Goal: Transaction & Acquisition: Purchase product/service

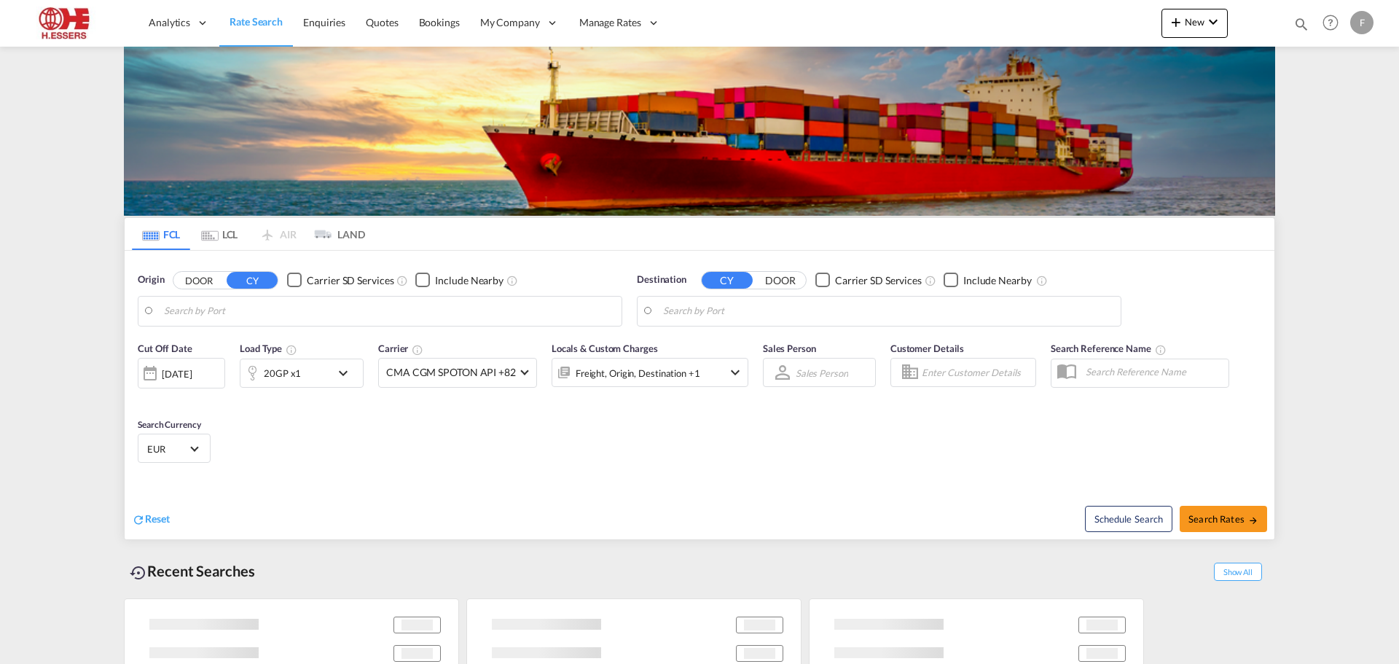
type input "[GEOGRAPHIC_DATA], BEANR"
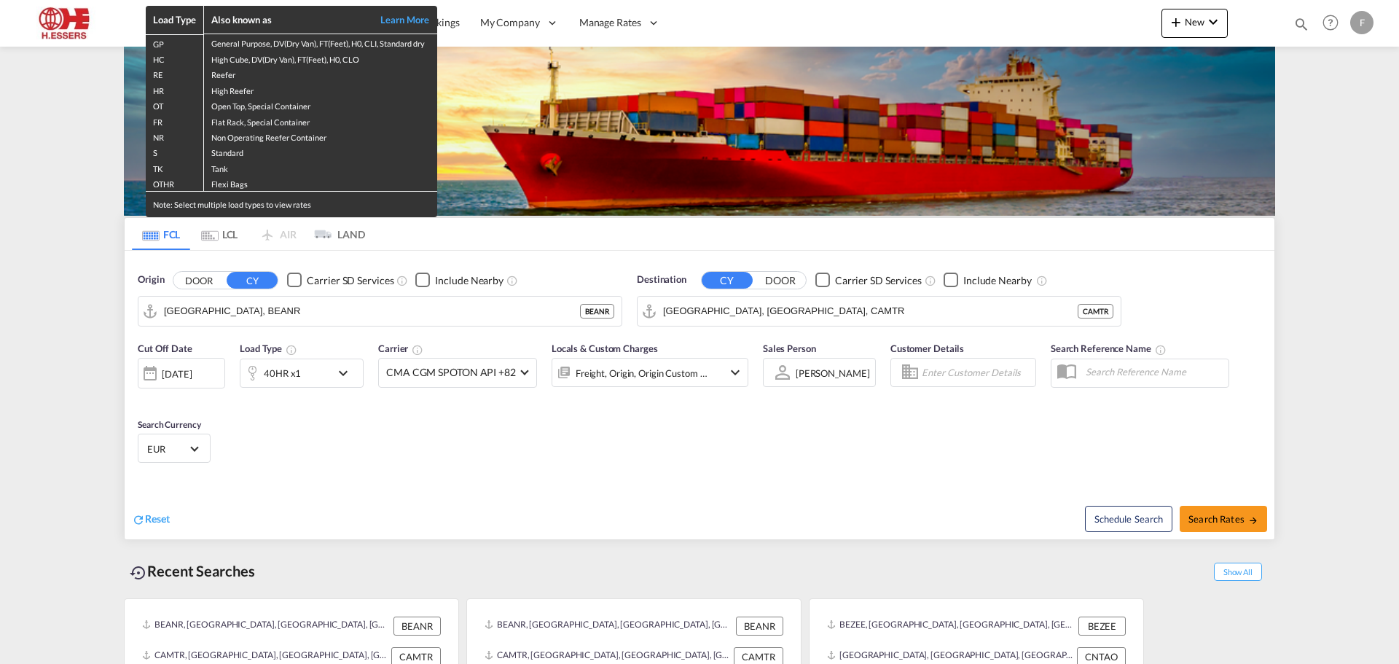
click at [514, 337] on div "Load Type Also known as Learn More GP General Purpose, DV(Dry Van), FT(Feet), H…" at bounding box center [699, 332] width 1399 height 664
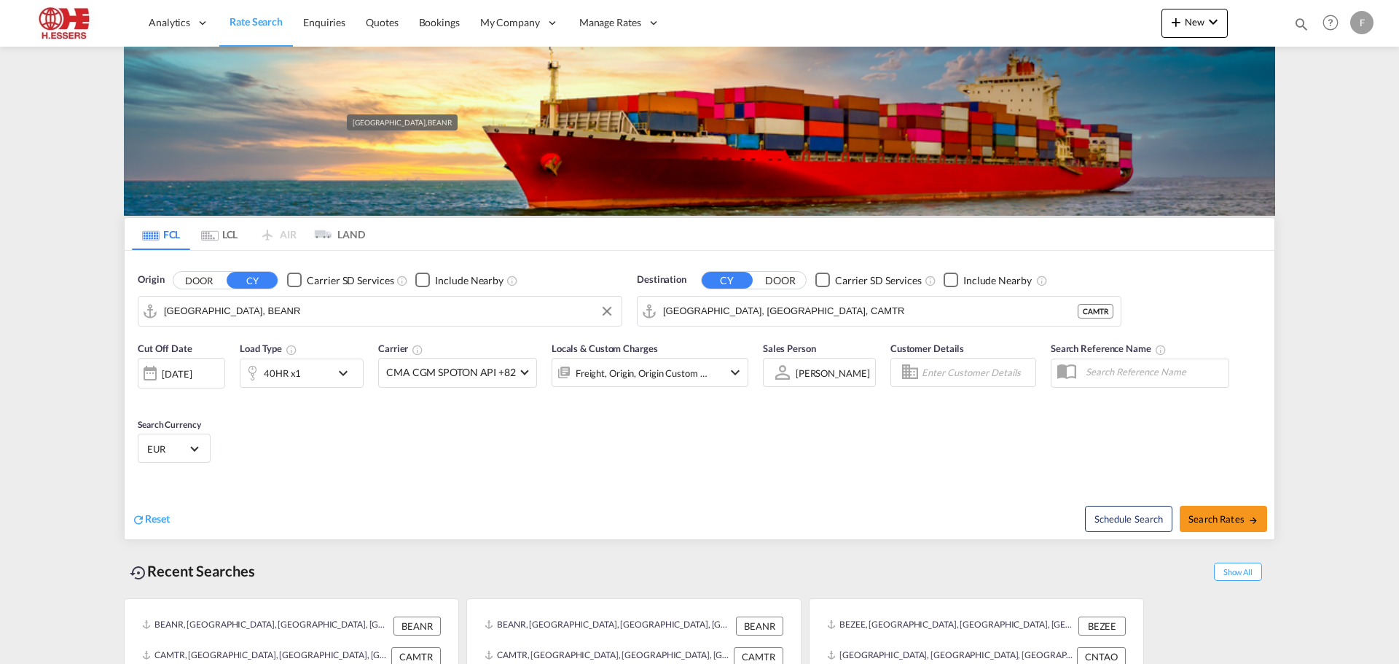
click at [844, 300] on input "[GEOGRAPHIC_DATA], [GEOGRAPHIC_DATA], CAMTR" at bounding box center [870, 311] width 414 height 22
click at [768, 300] on md-autocomplete-wrap "[GEOGRAPHIC_DATA], [GEOGRAPHIC_DATA], CAMTR" at bounding box center [888, 314] width 450 height 29
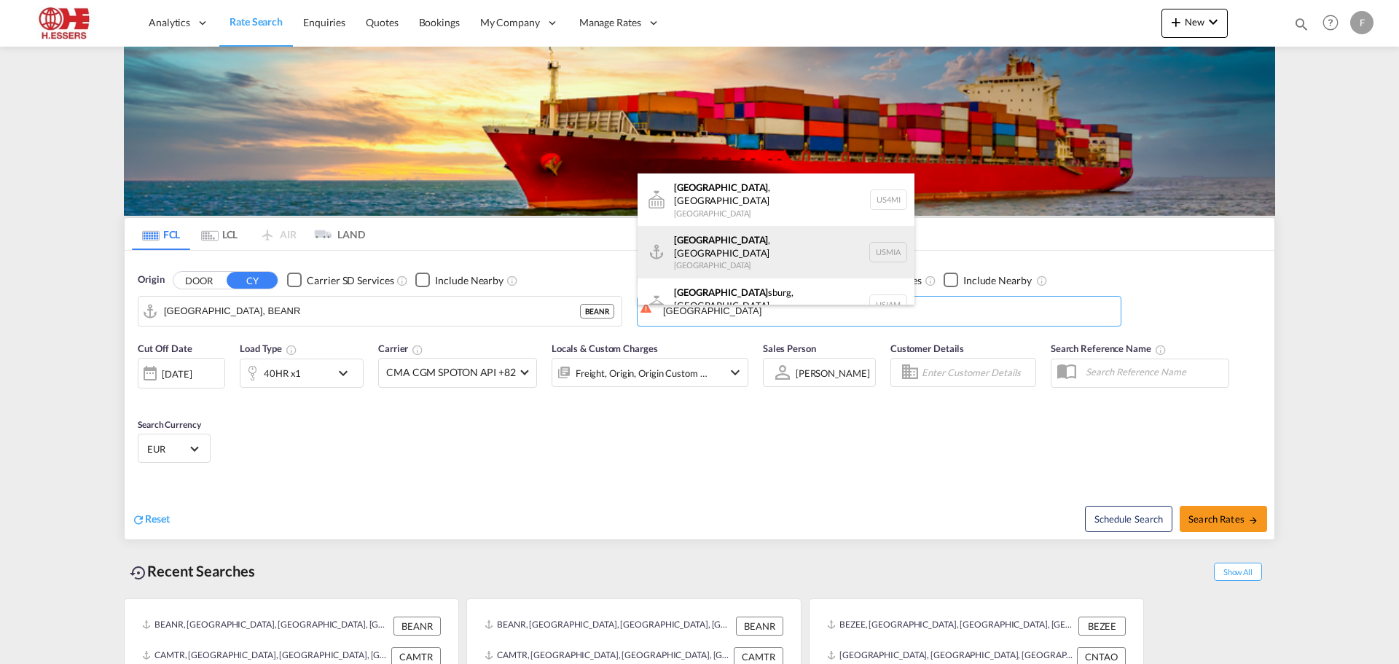
click at [729, 242] on div "[GEOGRAPHIC_DATA] , [GEOGRAPHIC_DATA] [GEOGRAPHIC_DATA] USMIA" at bounding box center [775, 252] width 277 height 52
type input "[GEOGRAPHIC_DATA], [GEOGRAPHIC_DATA], [GEOGRAPHIC_DATA]"
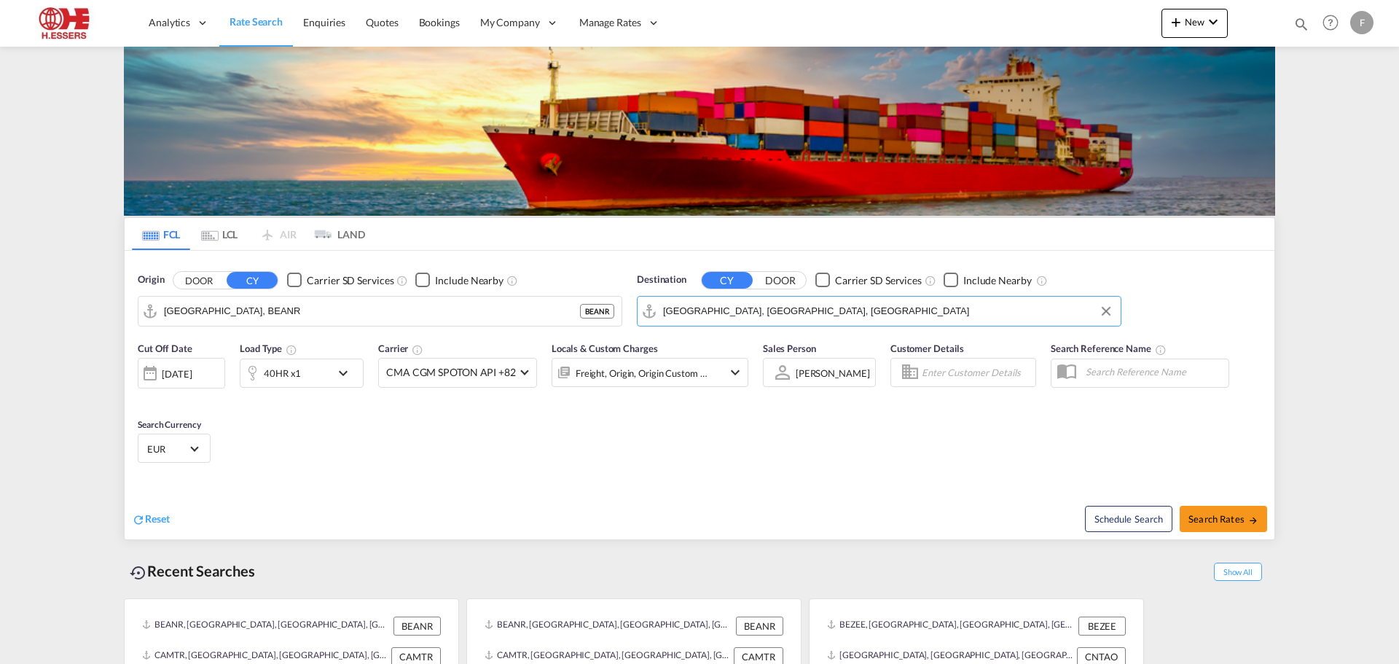
click at [336, 364] on md-icon "icon-chevron-down" at bounding box center [346, 372] width 25 height 17
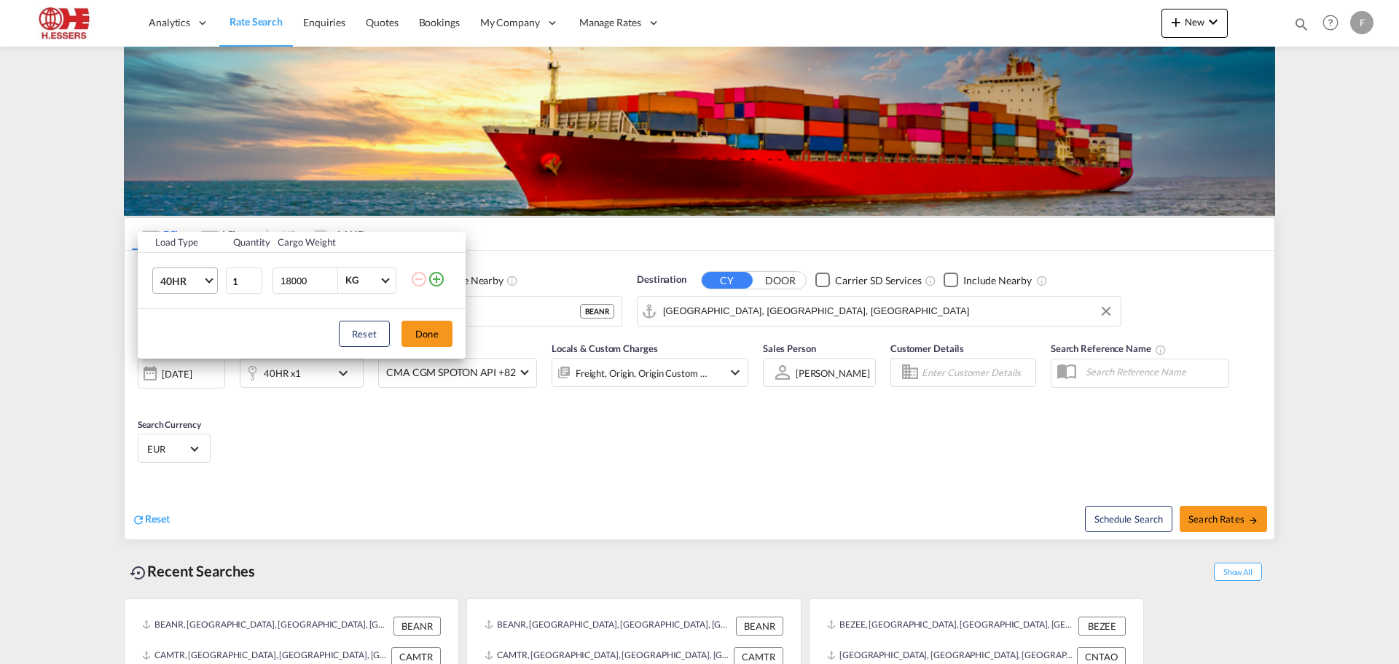
click at [207, 283] on md-select-value "40HR" at bounding box center [188, 280] width 58 height 25
click at [203, 243] on md-option "40GP" at bounding box center [198, 240] width 99 height 35
click at [427, 328] on button "Done" at bounding box center [426, 334] width 51 height 26
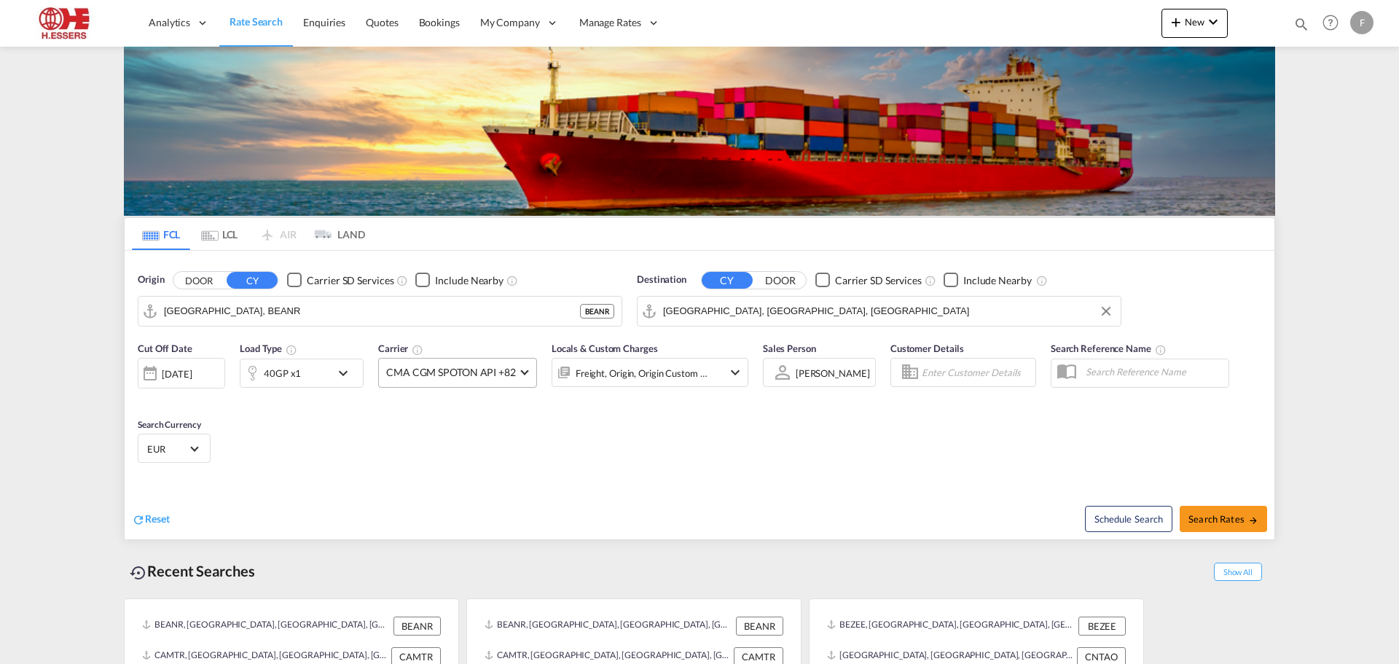
click at [525, 366] on span at bounding box center [524, 370] width 8 height 8
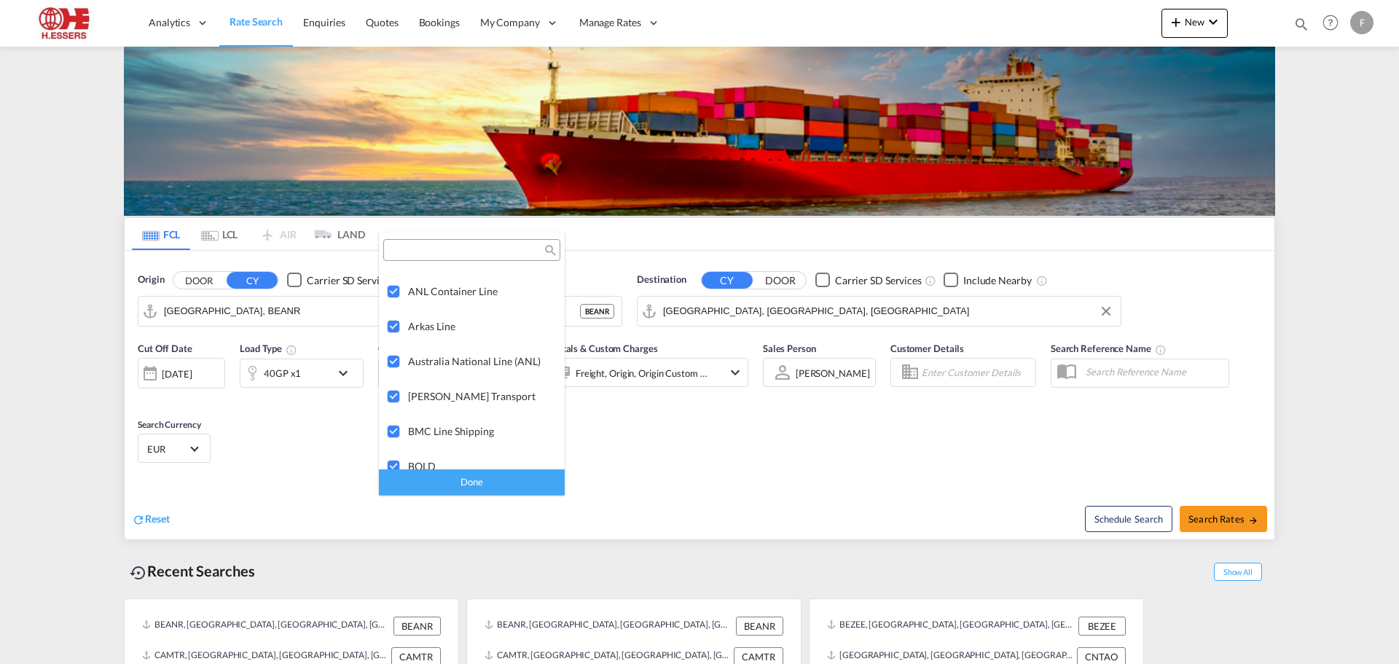
scroll to position [1165, 0]
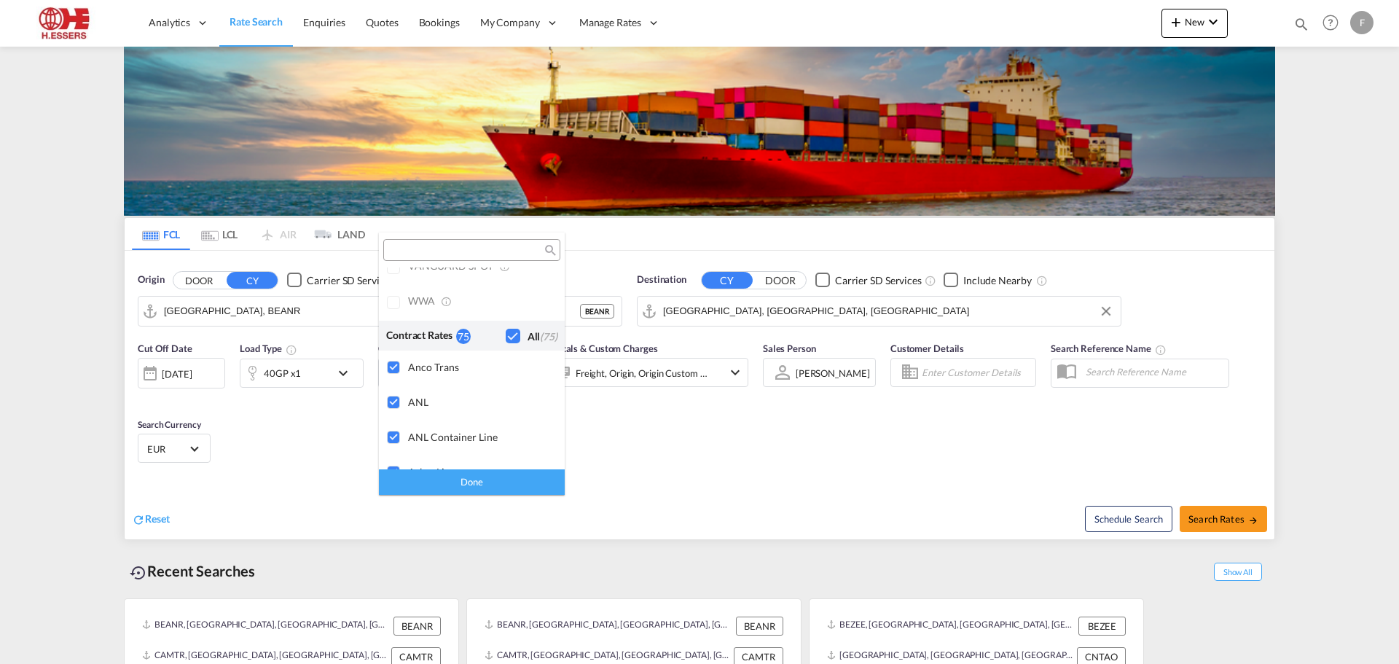
click at [707, 292] on md-backdrop at bounding box center [699, 332] width 1399 height 664
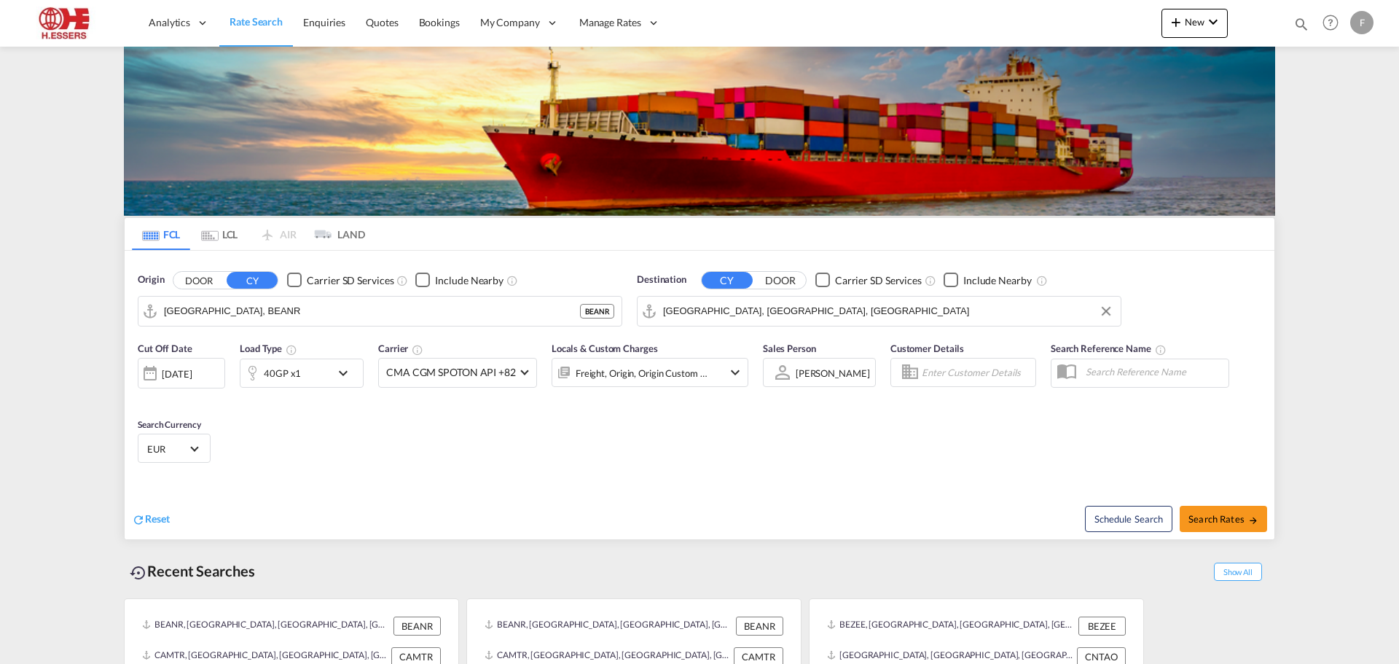
click at [722, 358] on div "Freight, Origin, Origin Custom +2" at bounding box center [649, 372] width 197 height 29
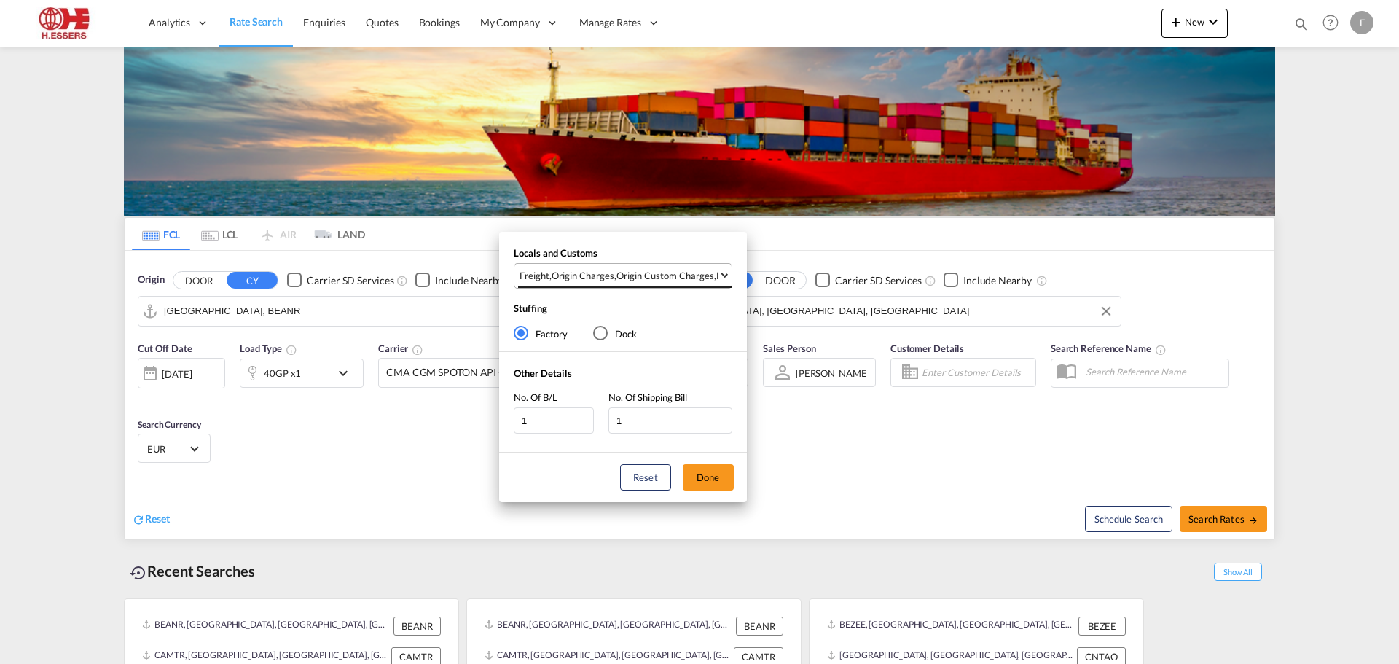
click at [712, 279] on span "Freight , Origin Charges , Origin Custom Charges , Destination Charges" at bounding box center [618, 275] width 199 height 13
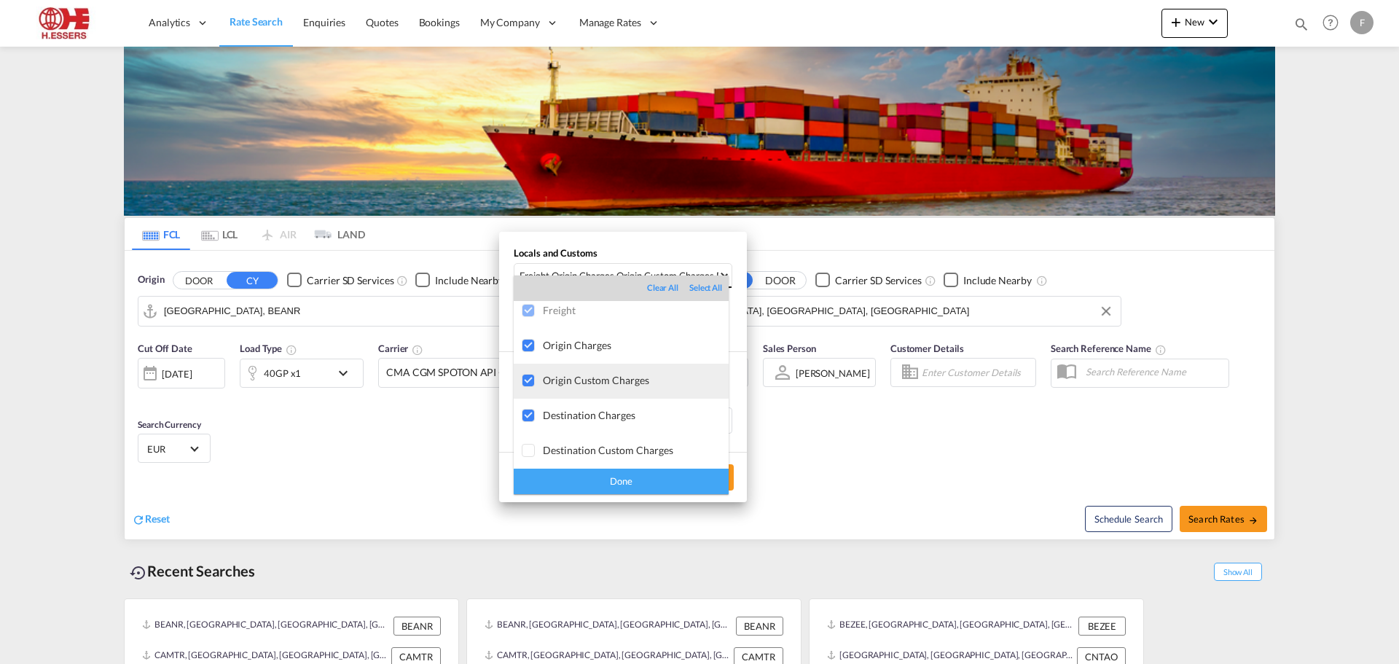
scroll to position [0, 0]
click at [830, 283] on md-backdrop at bounding box center [699, 332] width 1399 height 664
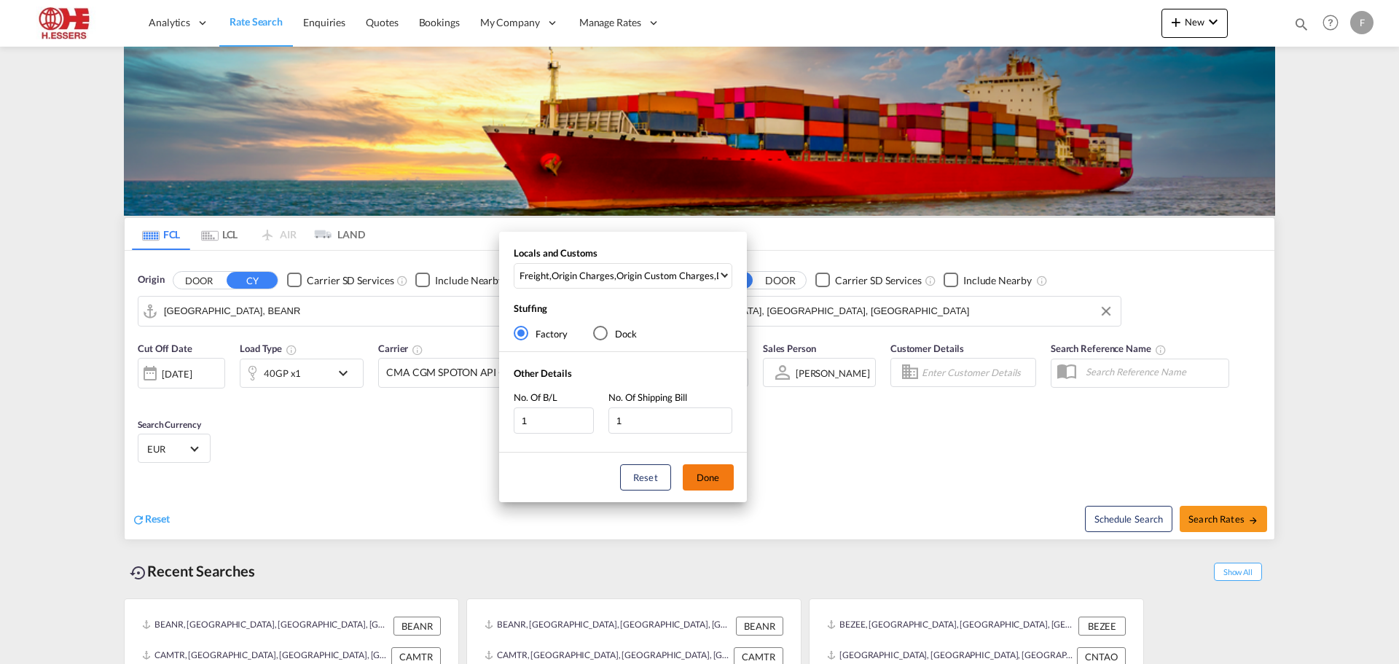
click at [711, 473] on button "Done" at bounding box center [708, 477] width 51 height 26
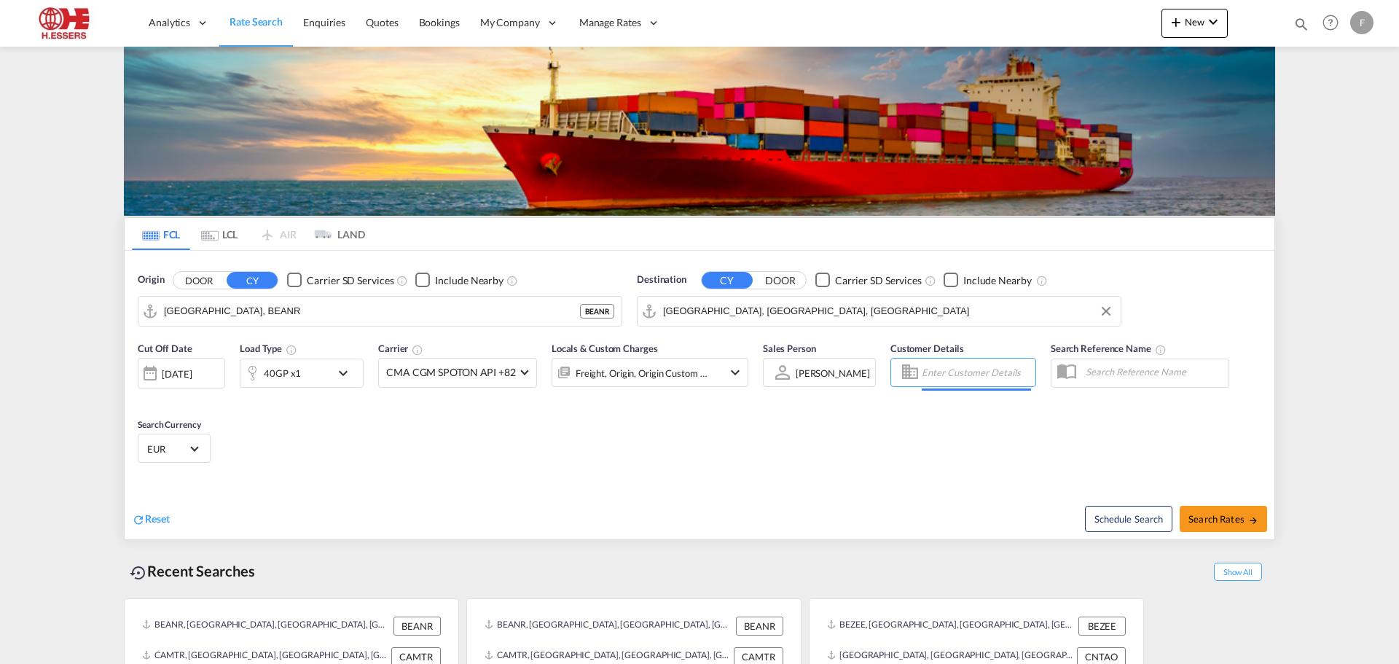
click at [947, 361] on input "Enter Customer Details" at bounding box center [975, 372] width 109 height 22
type input "SPOT EXP"
drag, startPoint x: 971, startPoint y: 213, endPoint x: 891, endPoint y: 221, distance: 80.5
drag, startPoint x: 969, startPoint y: 213, endPoint x: 916, endPoint y: 225, distance: 54.4
click at [916, 225] on body "Analytics Reports Dashboard Rate Search Enquiries Quotes Bookings" at bounding box center [699, 332] width 1399 height 664
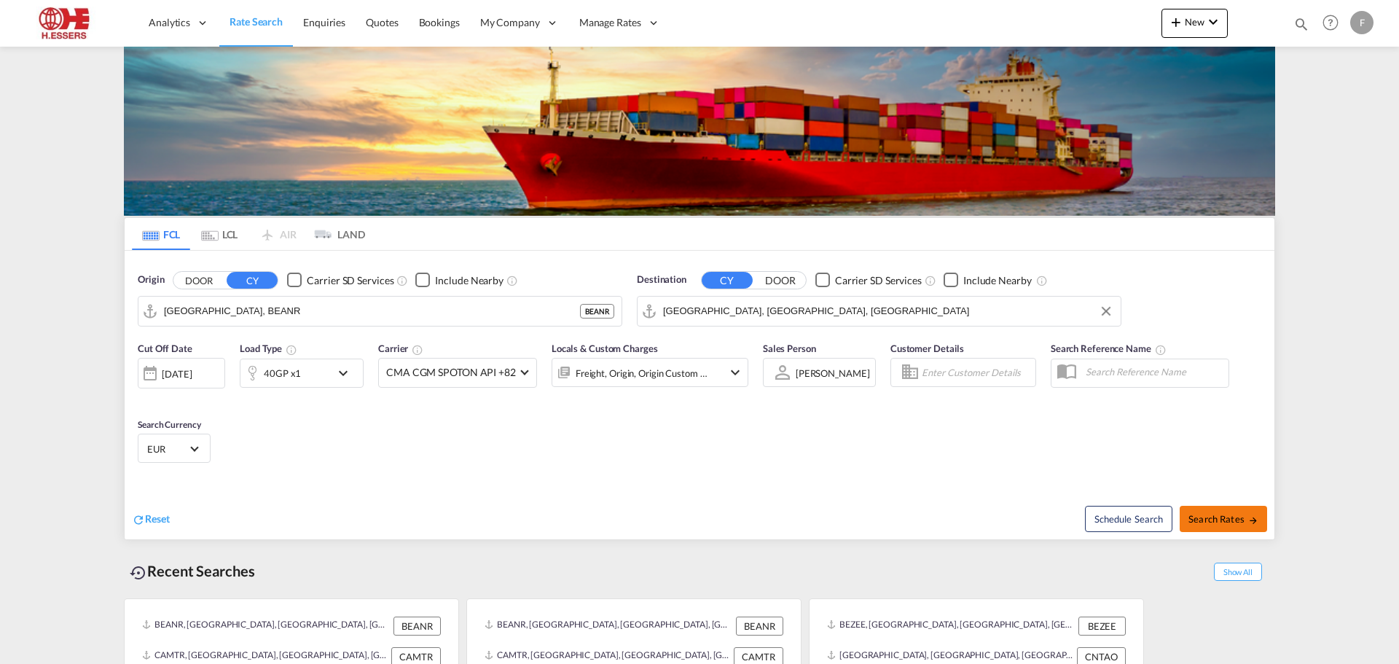
click at [1234, 513] on span "Search Rates" at bounding box center [1223, 519] width 70 height 12
type input "BEANR to USMIA / [DATE]"
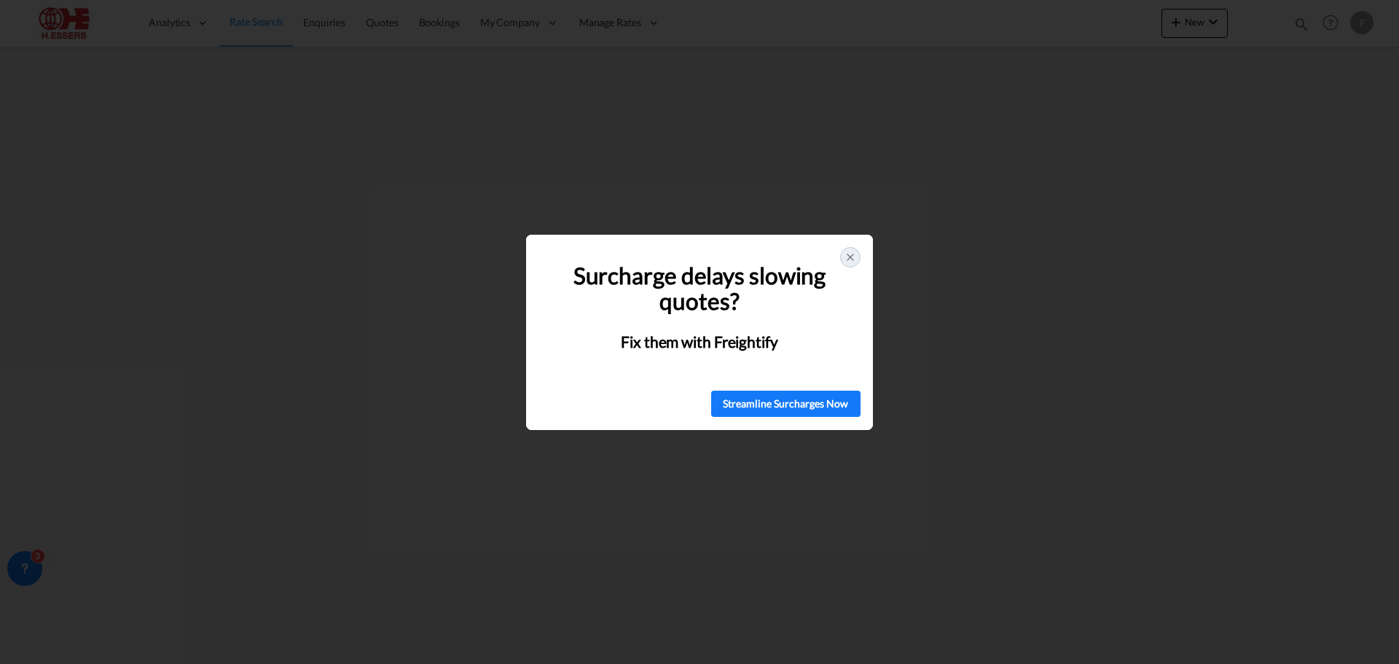
click at [850, 254] on icon at bounding box center [850, 257] width 12 height 12
